Goal: Transaction & Acquisition: Book appointment/travel/reservation

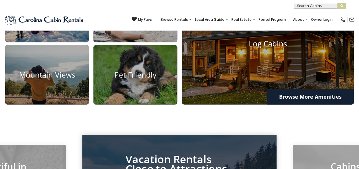
scroll to position [406, 0]
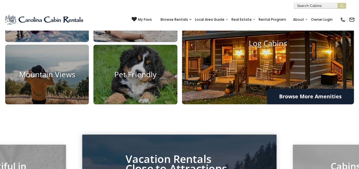
click at [263, 80] on img at bounding box center [267, 43] width 189 height 134
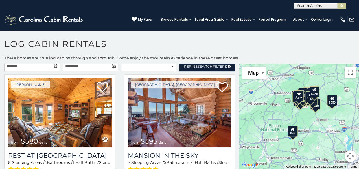
scroll to position [3, 0]
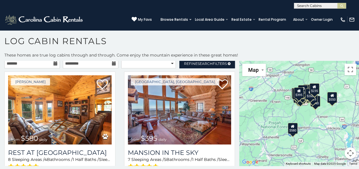
click at [324, 118] on div "$580 $395 $550 $349 $400 $451 $315 $380 $410 $330 $400 $350 $320 $395 $325 $225…" at bounding box center [299, 113] width 120 height 105
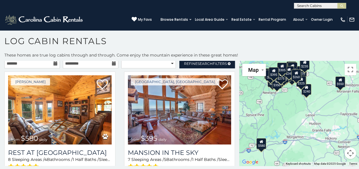
click at [324, 118] on div "$580 $395 $550 $349 $400 $451 $315 $380 $410 $330 $400 $350 $320 $395 $325 $225…" at bounding box center [299, 113] width 120 height 105
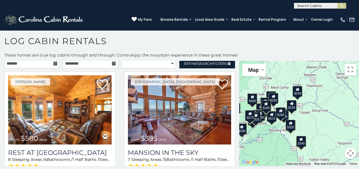
drag, startPoint x: 308, startPoint y: 98, endPoint x: 321, endPoint y: 175, distance: 78.0
click at [321, 169] on html "**********" at bounding box center [179, 83] width 359 height 173
click at [315, 114] on div "$580 $395 $550 $349 $400 $451 $315 $380 $410 $330 $400 $350 $320 $395 $325 $225…" at bounding box center [299, 113] width 120 height 105
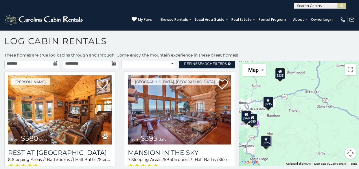
click at [315, 114] on div "$580 $395 $550 $349 $400 $451 $315 $380 $410 $330 $400 $350 $320 $395 $325 $225…" at bounding box center [299, 113] width 120 height 105
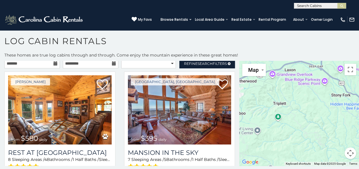
drag, startPoint x: 260, startPoint y: 127, endPoint x: 346, endPoint y: 88, distance: 94.5
click at [346, 88] on div "$580 $395 $550 $349 $400 $451 $315 $380 $410 $330 $400 $350 $320 $395 $325 $225…" at bounding box center [299, 113] width 120 height 105
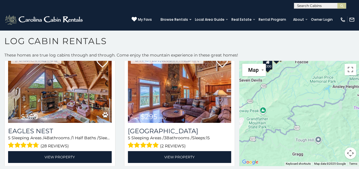
scroll to position [1016, 0]
